Goal: Information Seeking & Learning: Compare options

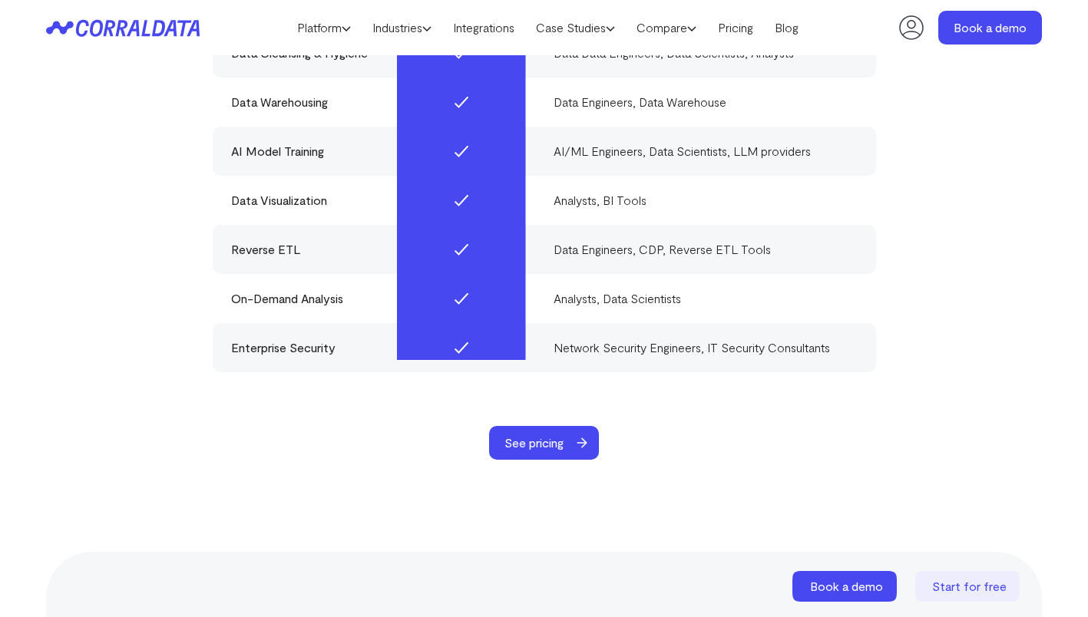
scroll to position [4958, 0]
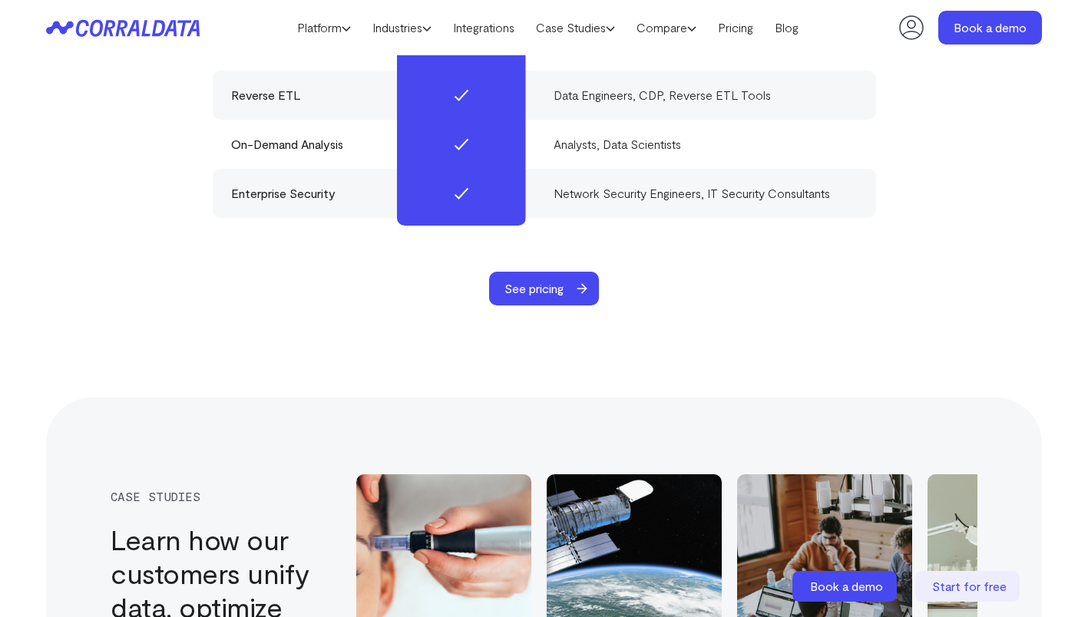
click at [534, 272] on span "See pricing" at bounding box center [534, 289] width 90 height 34
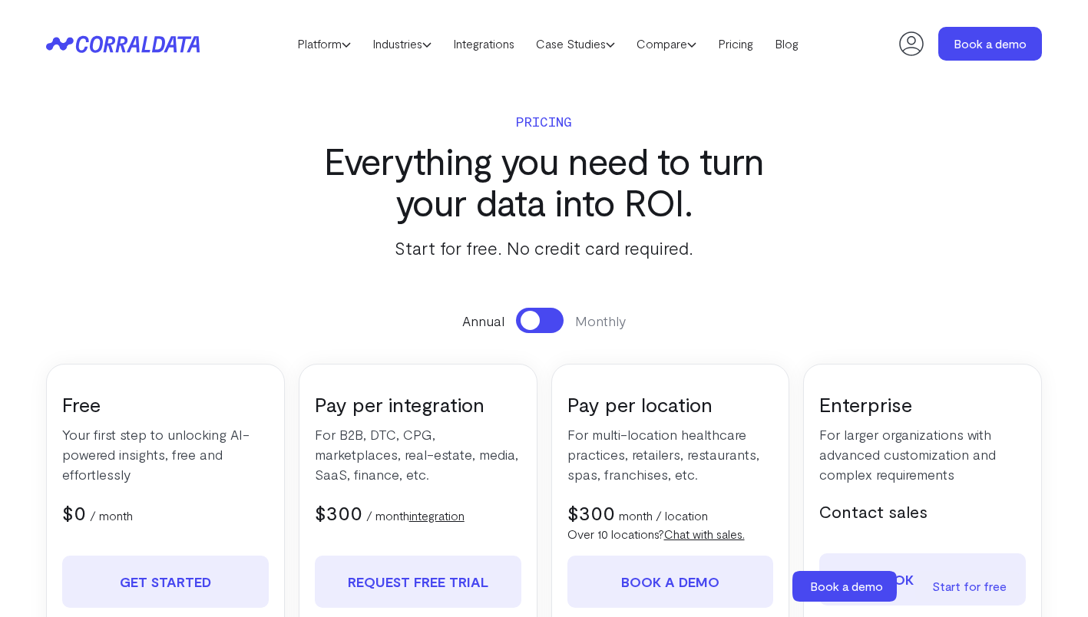
click at [678, 45] on link "Compare" at bounding box center [666, 43] width 81 height 23
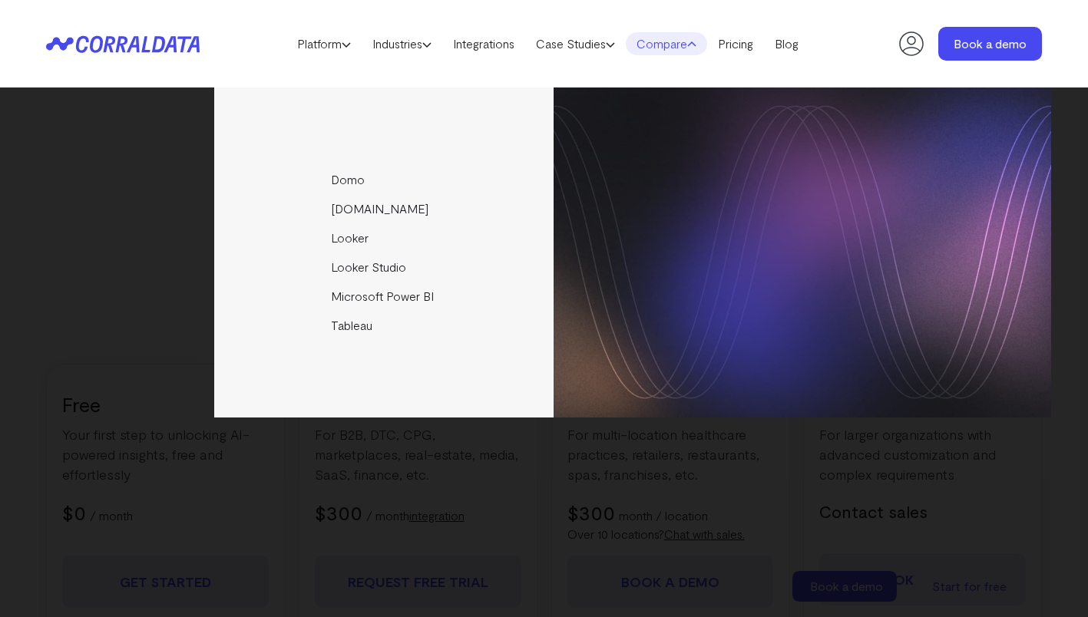
click at [378, 299] on link "Microsoft Power BI" at bounding box center [385, 296] width 342 height 29
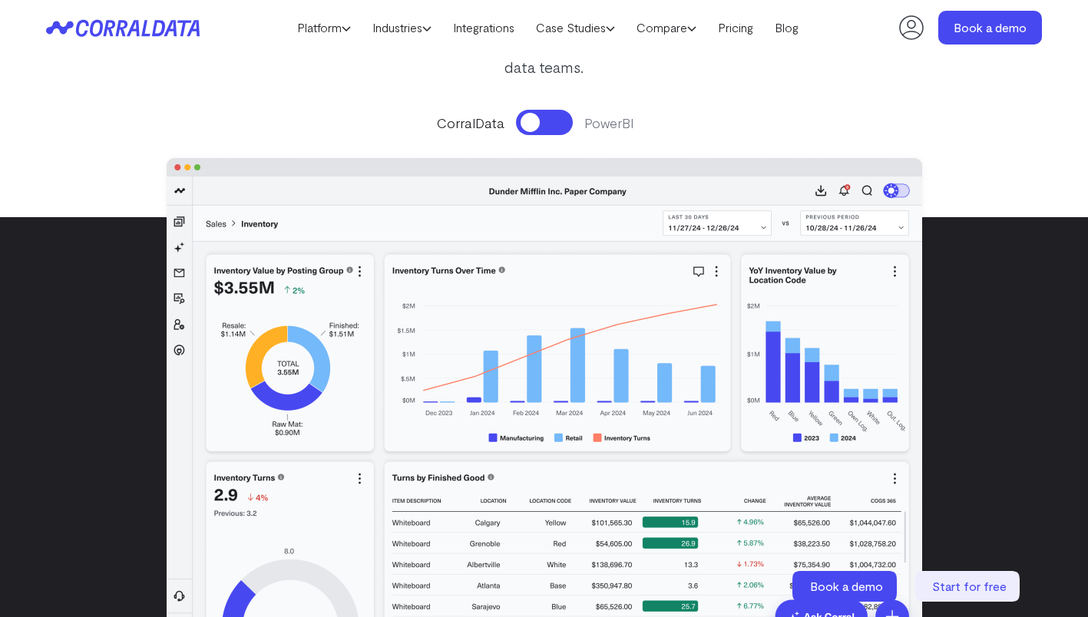
scroll to position [275, 0]
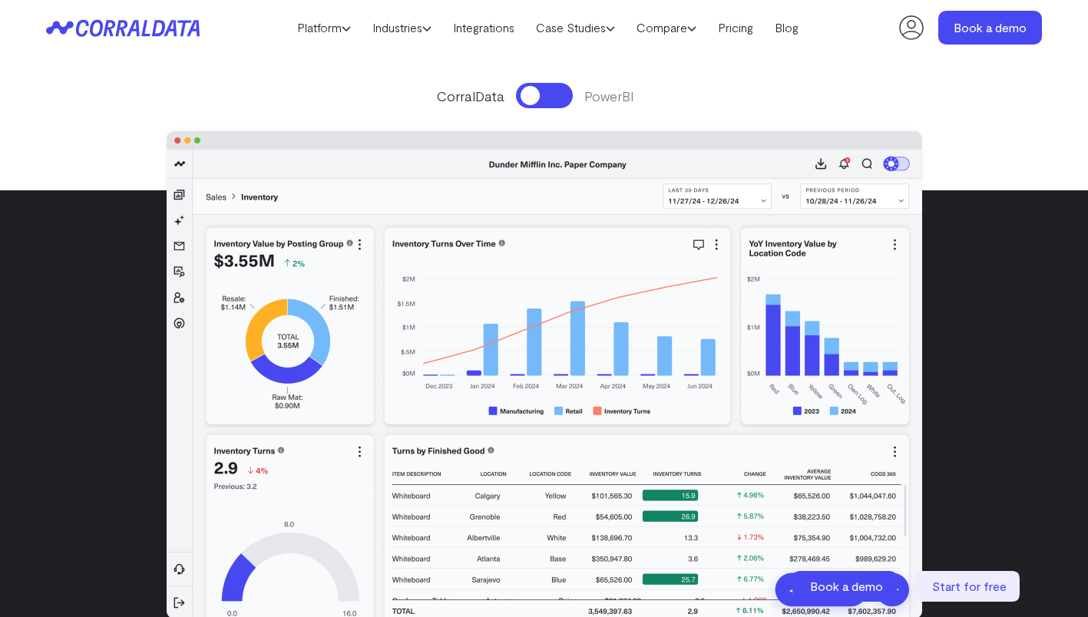
click at [540, 99] on button at bounding box center [544, 95] width 57 height 25
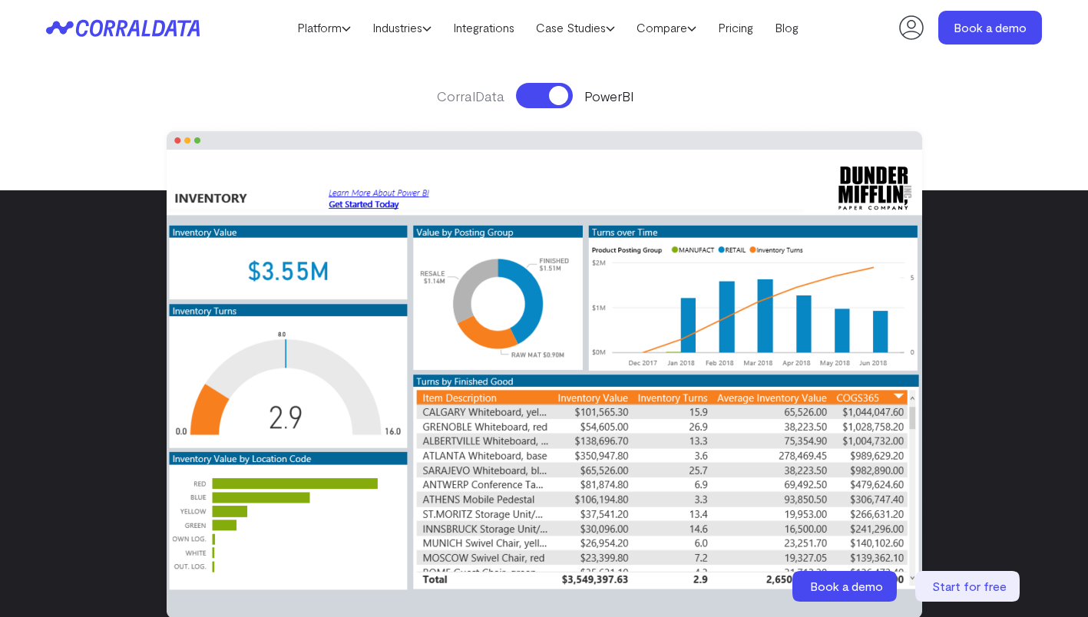
click at [540, 99] on button at bounding box center [544, 95] width 57 height 25
